Goal: Task Accomplishment & Management: Use online tool/utility

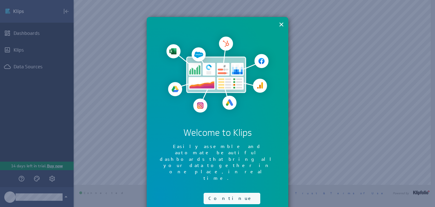
click at [217, 192] on button "Continue" at bounding box center [231, 197] width 57 height 11
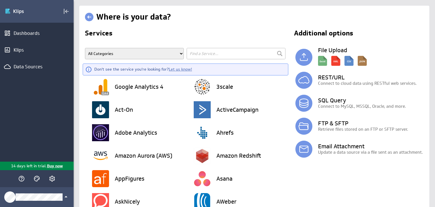
click at [232, 50] on input "text" at bounding box center [235, 53] width 99 height 11
type input "hub"
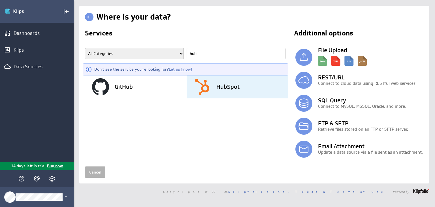
click at [228, 82] on div "HubSpot" at bounding box center [241, 86] width 95 height 23
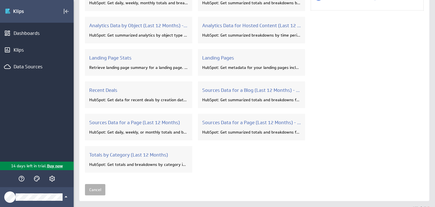
scroll to position [68, 0]
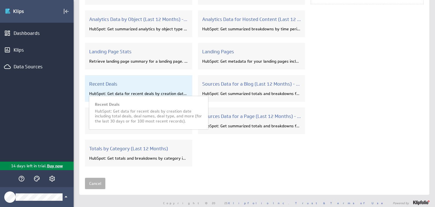
click at [150, 95] on div "HubSpot: Get data for recent deals by creation date including total deals, deal…" at bounding box center [138, 93] width 99 height 5
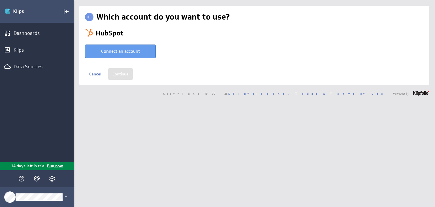
click at [128, 52] on button "Connect an account" at bounding box center [120, 51] width 71 height 14
type input "Luiggi @ HubSpot created Aug 28, 2025 at 9:23 AM EDT"
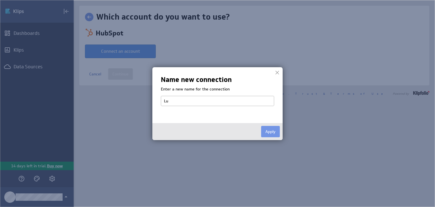
type input "L"
type input "HubSpot Deal Pipeline Connection"
click at [266, 127] on button "Apply" at bounding box center [270, 131] width 19 height 11
select select "01563c1a68263c54a55e52a86986fb0a"
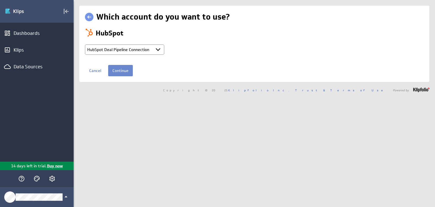
click at [120, 69] on input "Continue" at bounding box center [120, 70] width 25 height 11
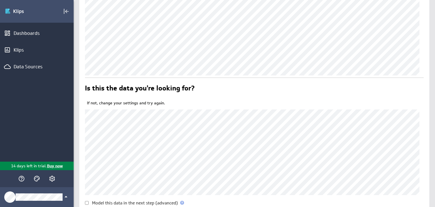
scroll to position [134, 0]
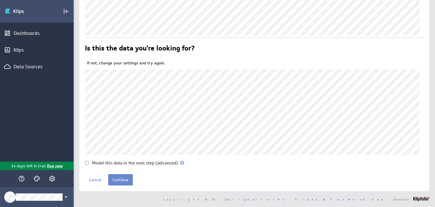
click at [116, 181] on input "Continue" at bounding box center [120, 179] width 25 height 11
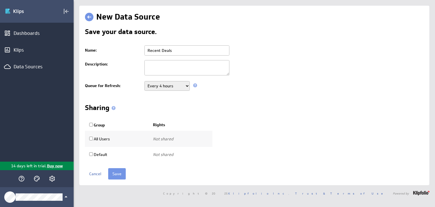
click at [164, 86] on select "Never Every minute Every 5 minutes Every 15 minutes Every 30 minutes Every hour…" at bounding box center [166, 86] width 45 height 10
select select "1800"
click at [144, 81] on select "Never Every minute Every 5 minutes Every 15 minutes Every 30 minutes Every hour…" at bounding box center [166, 86] width 45 height 10
click at [154, 102] on div "Save your data source. Name: Recent Deals Description: Queue for Refresh: Never…" at bounding box center [254, 95] width 338 height 134
click at [91, 136] on input "All Users" at bounding box center [91, 138] width 4 height 4
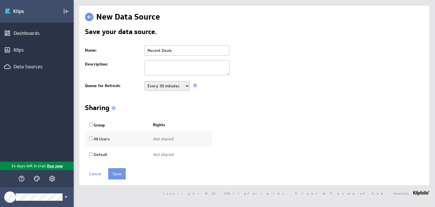
checkbox input "true"
select select "998c375d30386130b072167e34addc53:use"
click at [170, 139] on select "Use only Use and edit Do not share" at bounding box center [172, 139] width 38 height 10
click at [153, 134] on select "Use only Use and edit Do not share" at bounding box center [172, 139] width 38 height 10
click at [111, 170] on input "Save" at bounding box center [117, 173] width 18 height 11
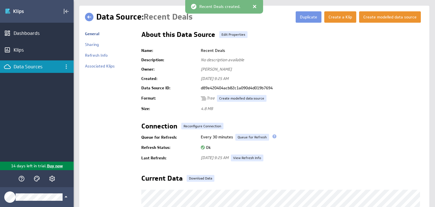
click at [254, 8] on div at bounding box center [255, 7] width 6 height 6
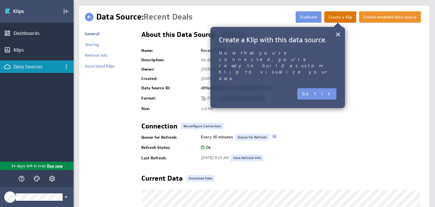
click at [336, 14] on button "Create a Klip" at bounding box center [340, 16] width 32 height 11
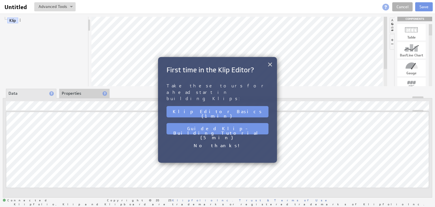
click at [269, 63] on button "×" at bounding box center [269, 64] width 5 height 11
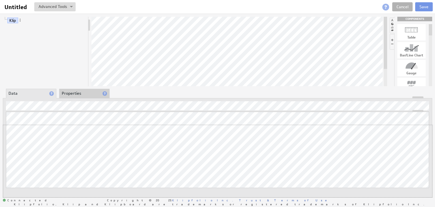
drag, startPoint x: 227, startPoint y: 97, endPoint x: 224, endPoint y: 127, distance: 29.8
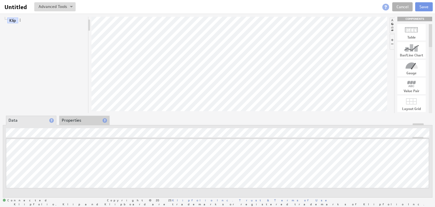
click at [80, 119] on li "Properties" at bounding box center [84, 120] width 50 height 10
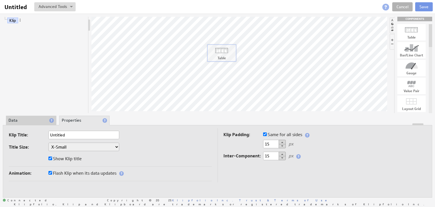
drag, startPoint x: 413, startPoint y: 30, endPoint x: 224, endPoint y: 50, distance: 191.0
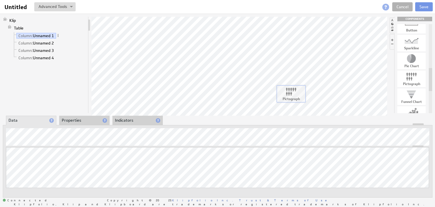
drag, startPoint x: 409, startPoint y: 81, endPoint x: 288, endPoint y: 95, distance: 121.4
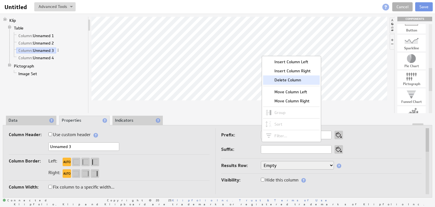
click at [291, 80] on div "Delete Column" at bounding box center [291, 79] width 57 height 9
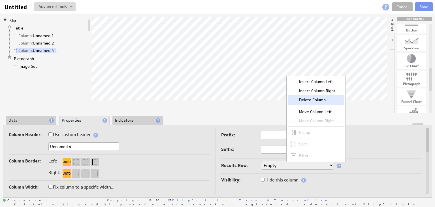
click at [316, 103] on div "Delete Column" at bounding box center [316, 99] width 57 height 9
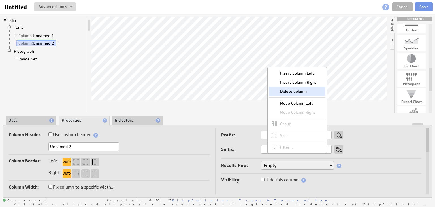
click at [303, 94] on div "Delete Column" at bounding box center [297, 91] width 57 height 9
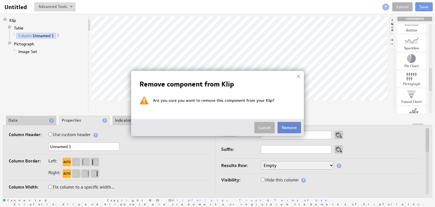
click at [291, 131] on button "Remove" at bounding box center [288, 127] width 23 height 11
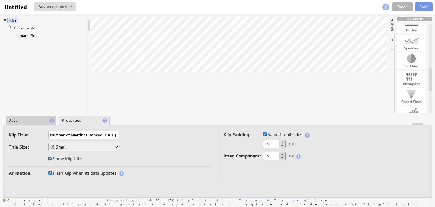
type input "Number of Meetings Booked [DATE]"
click at [175, 137] on div "Klip Title: Number of Meetings Booked [DATE]" at bounding box center [110, 134] width 203 height 9
drag, startPoint x: 409, startPoint y: 48, endPoint x: 292, endPoint y: 87, distance: 123.3
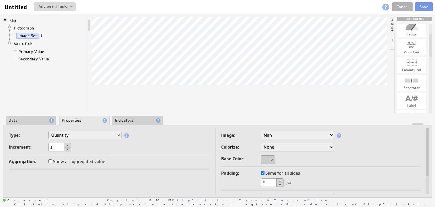
click at [298, 135] on select "Star Circle Diamond Square Check mark X Up (Triangle) Down (Triangle) Neutral (…" at bounding box center [297, 134] width 73 height 8
select select "star"
click at [291, 136] on select "Star Circle Diamond Square Check mark X Up (Triangle) Down (Triangle) Neutral (…" at bounding box center [297, 134] width 73 height 8
select select "man"
click at [244, 140] on div "Image: Star Circle Diamond Square Check mark X Up (Triangle) Down (Triangle) Ne…" at bounding box center [321, 148] width 201 height 36
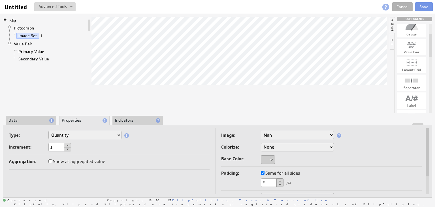
click at [42, 117] on li "Data" at bounding box center [31, 120] width 50 height 10
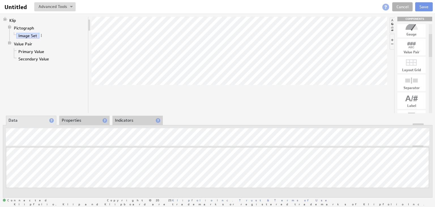
click at [75, 144] on div at bounding box center [217, 143] width 423 height 7
click at [131, 80] on div "Klip Pictograph Image Set Value Pair Primary Value Secondary Value COMPONENTS T…" at bounding box center [217, 107] width 435 height 186
